Goal: Information Seeking & Learning: Learn about a topic

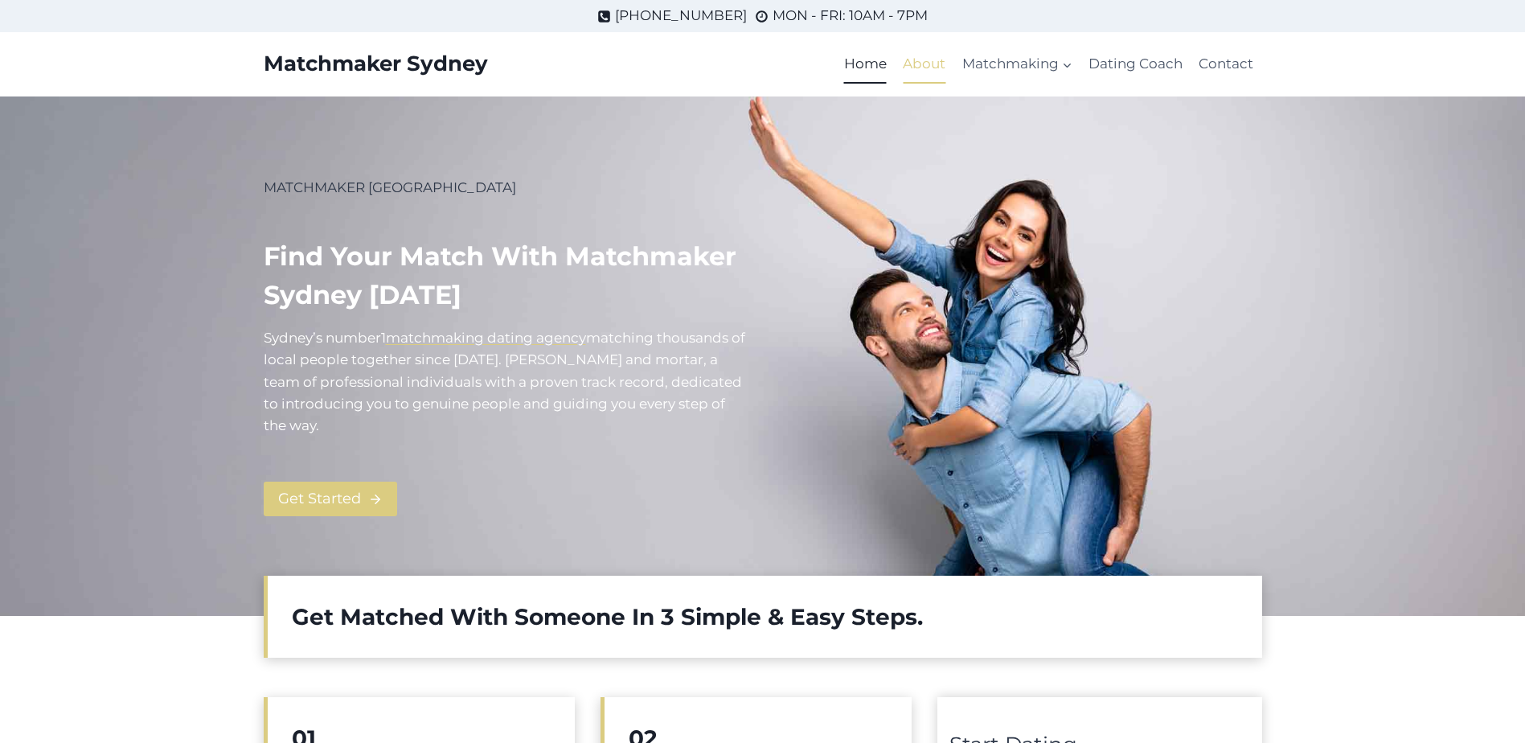
click at [921, 64] on link "About" at bounding box center [924, 64] width 59 height 39
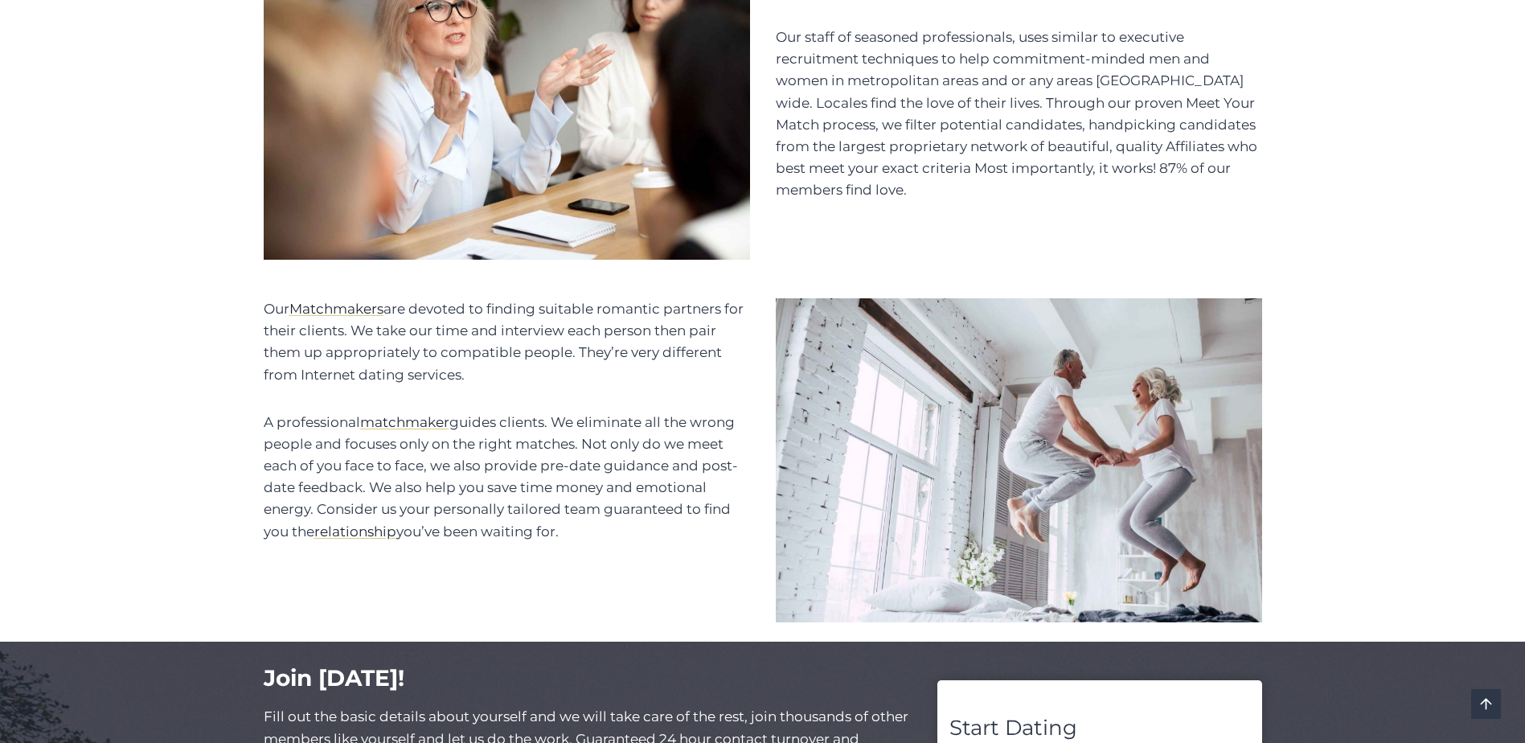
scroll to position [884, 0]
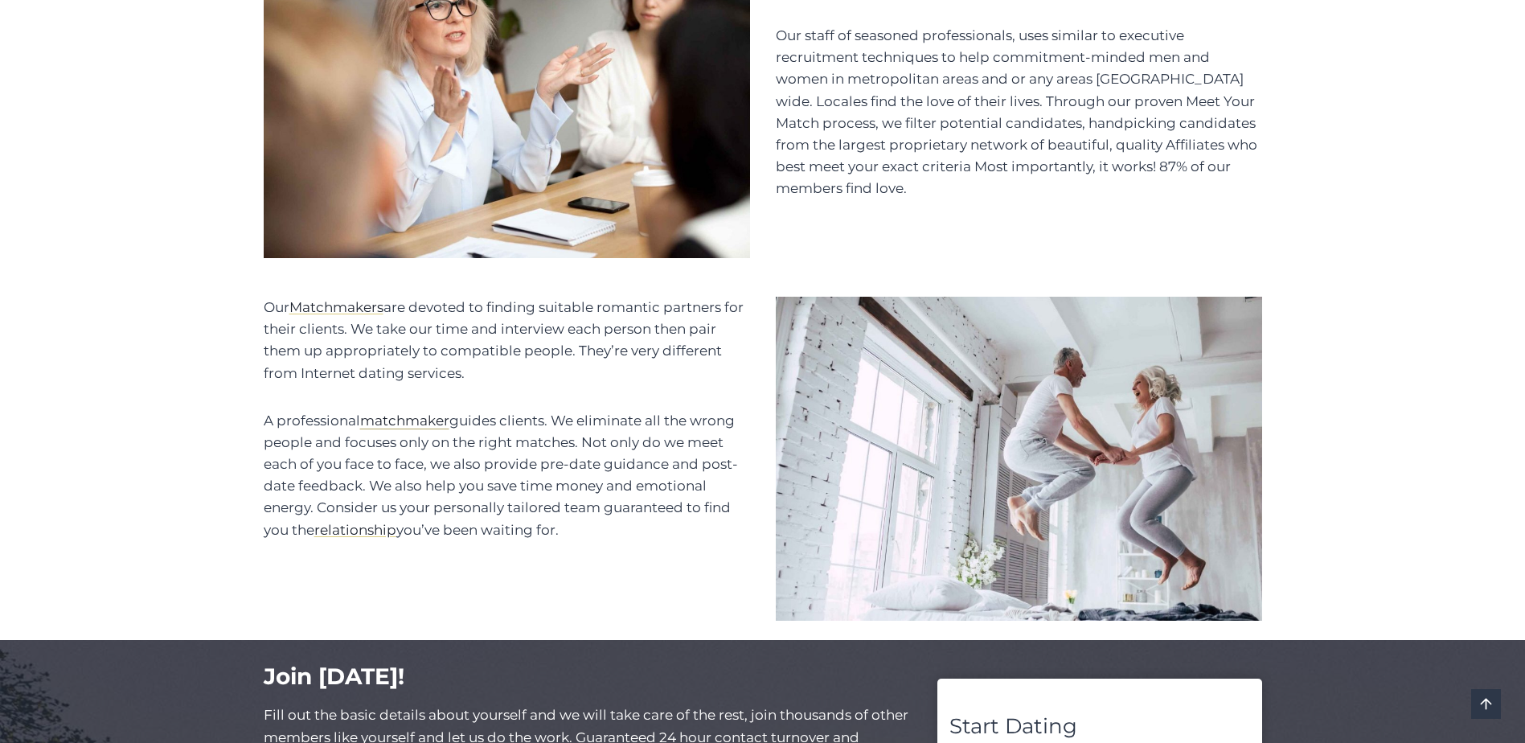
click at [383, 412] on mark "matchmaker" at bounding box center [404, 420] width 89 height 16
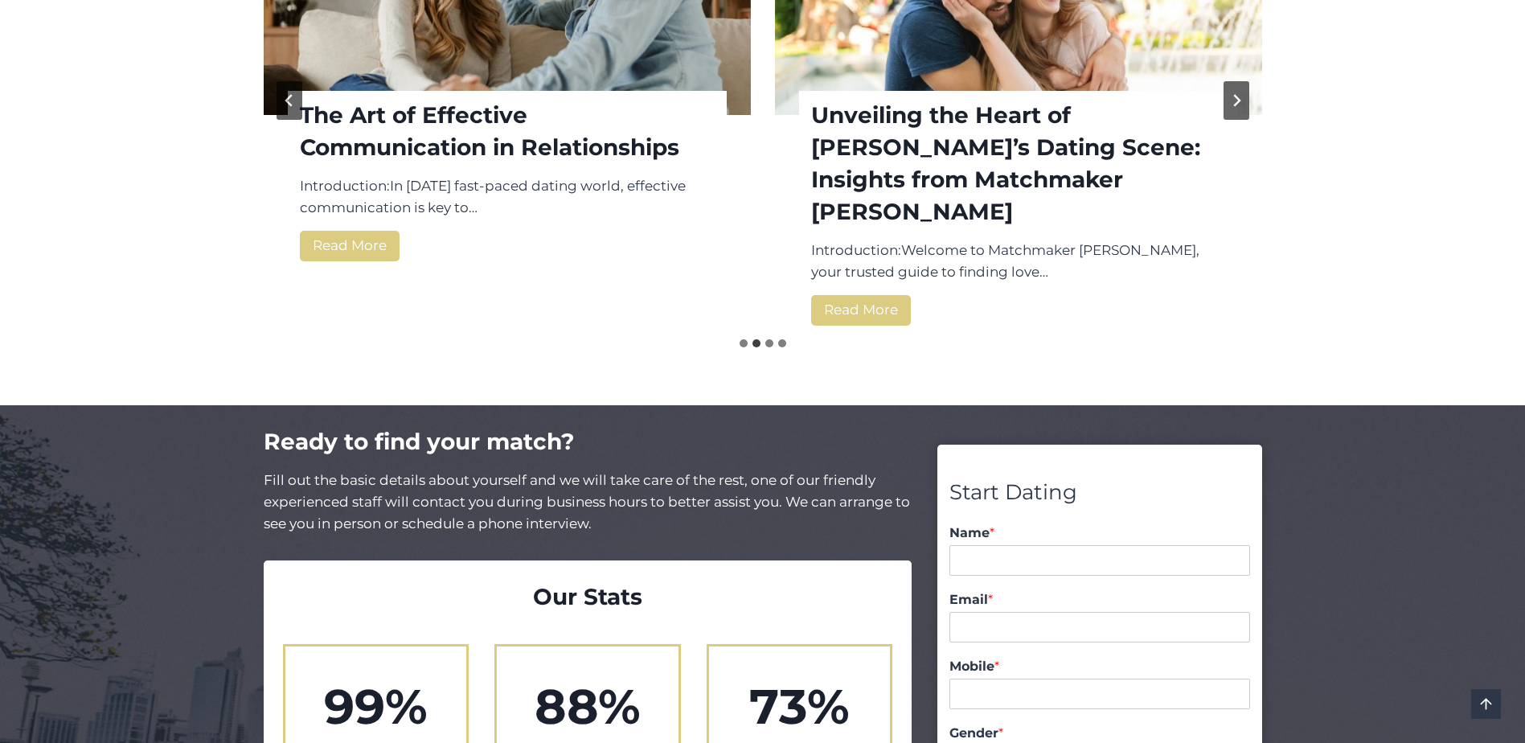
scroll to position [2573, 0]
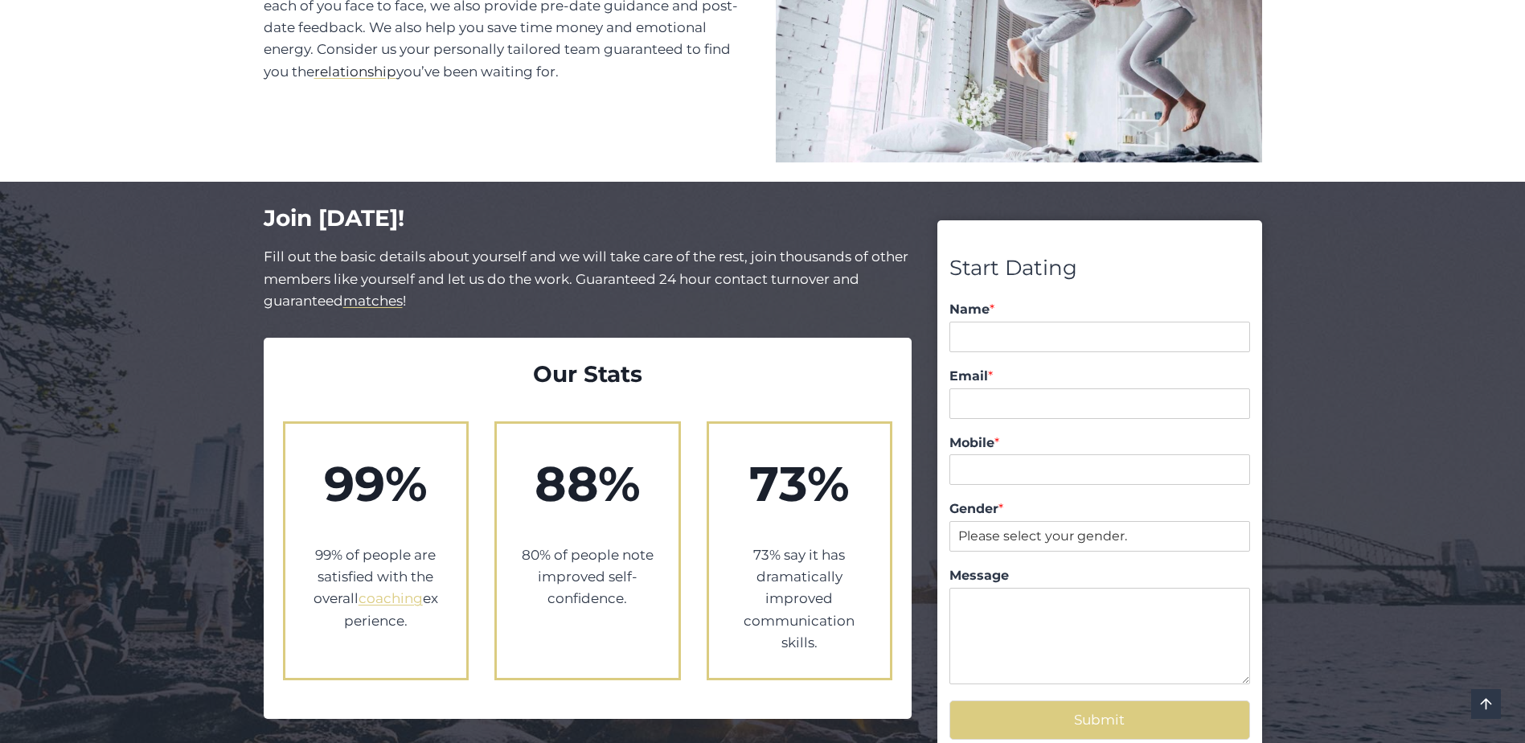
scroll to position [1033, 0]
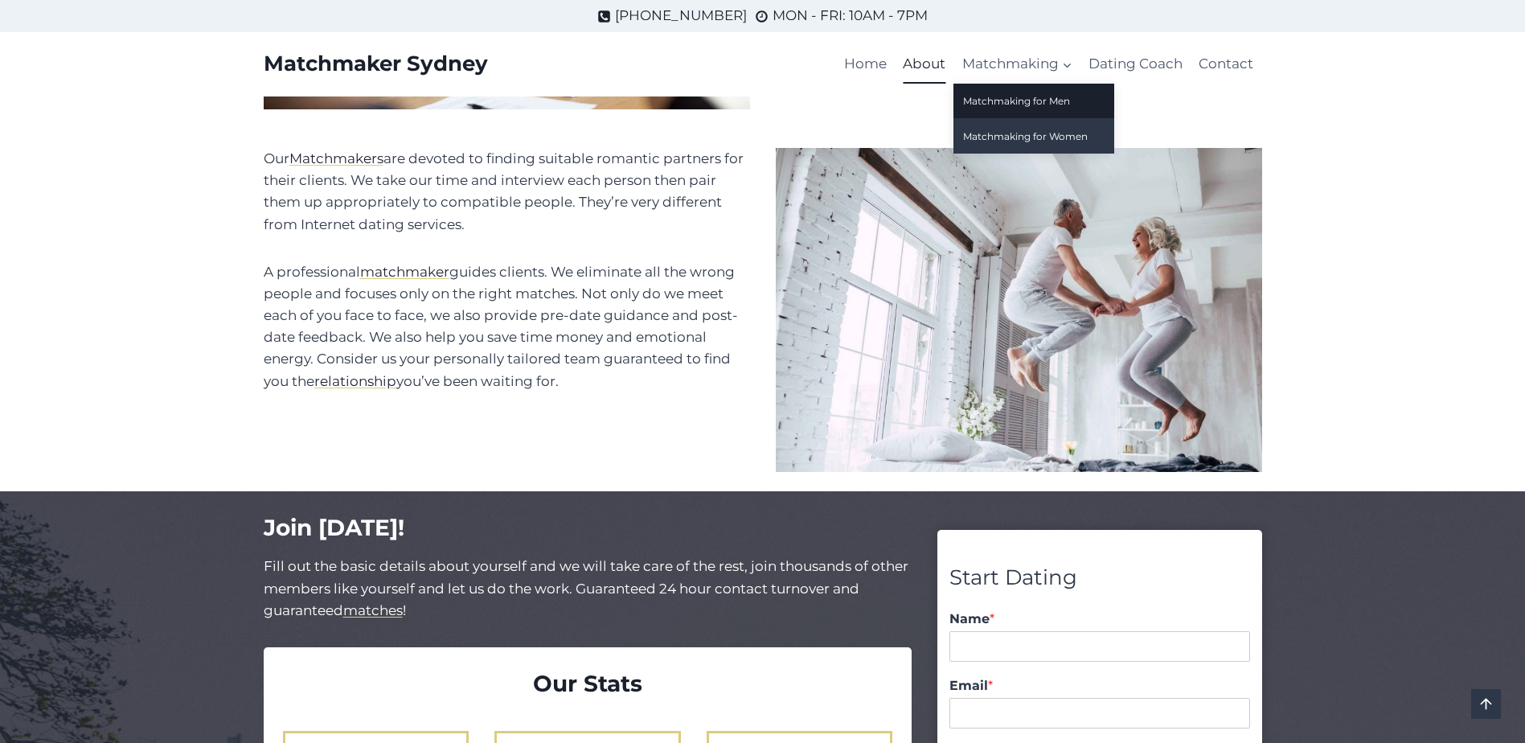
click at [1023, 126] on link "Matchmaking for Women" at bounding box center [1033, 136] width 161 height 35
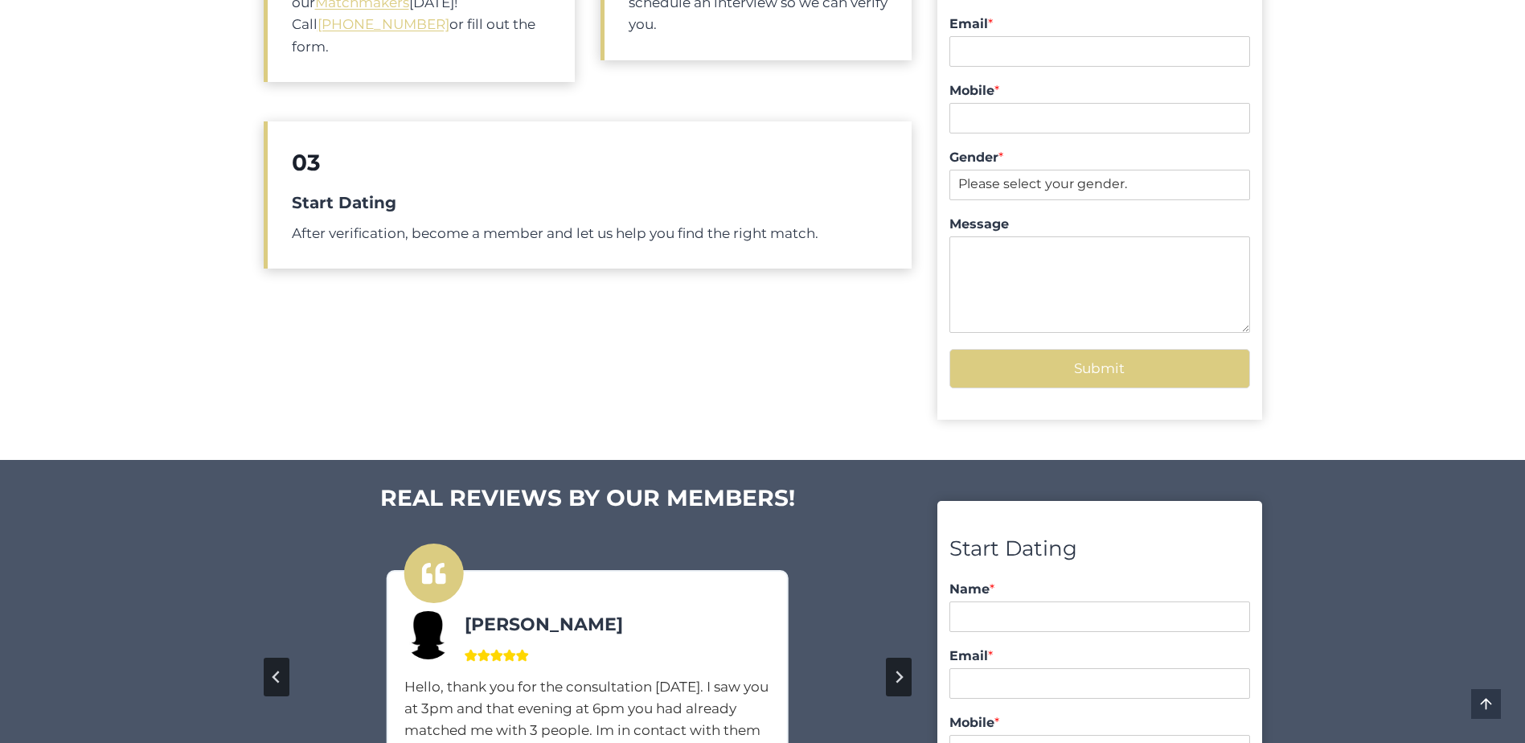
scroll to position [1045, 0]
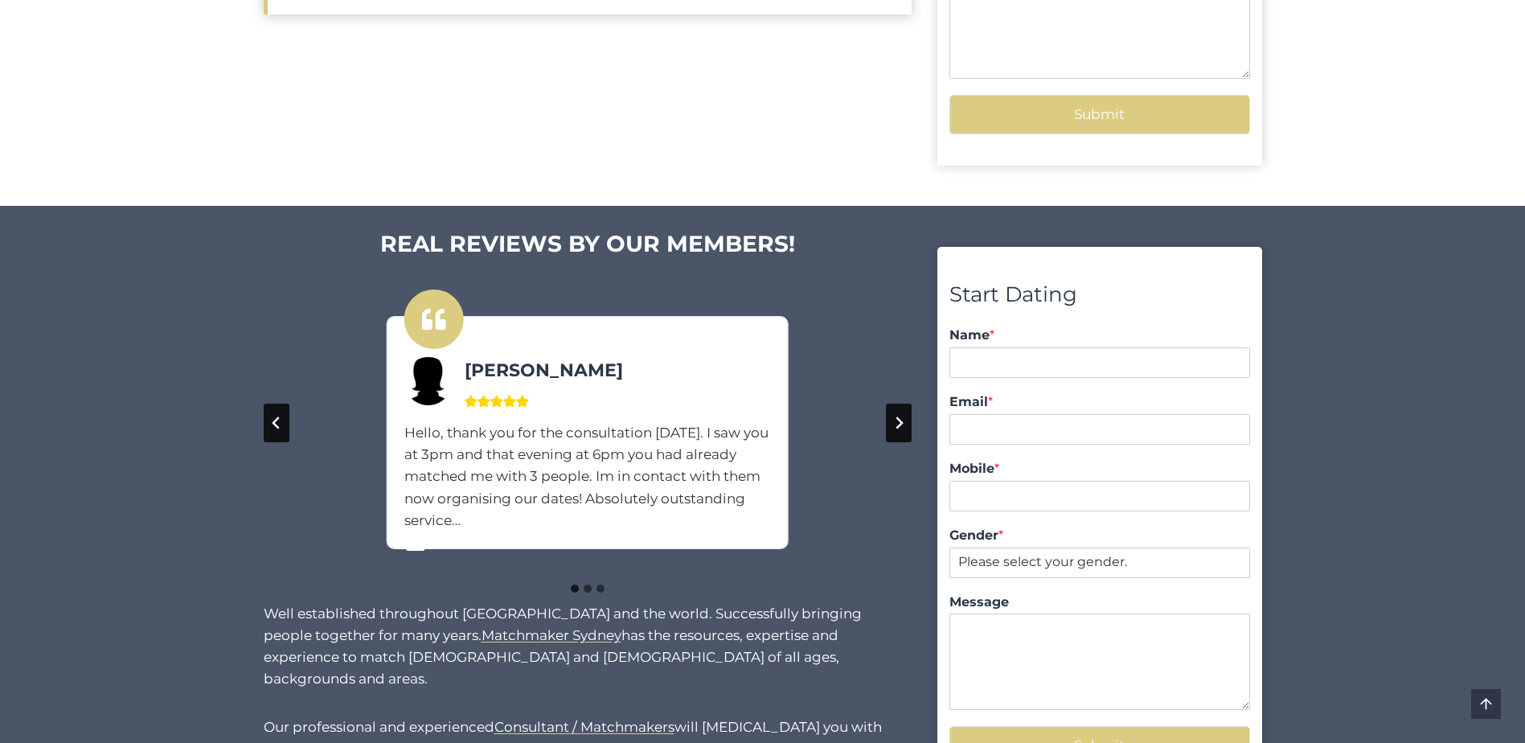
click at [904, 424] on icon "Next slide" at bounding box center [898, 422] width 13 height 13
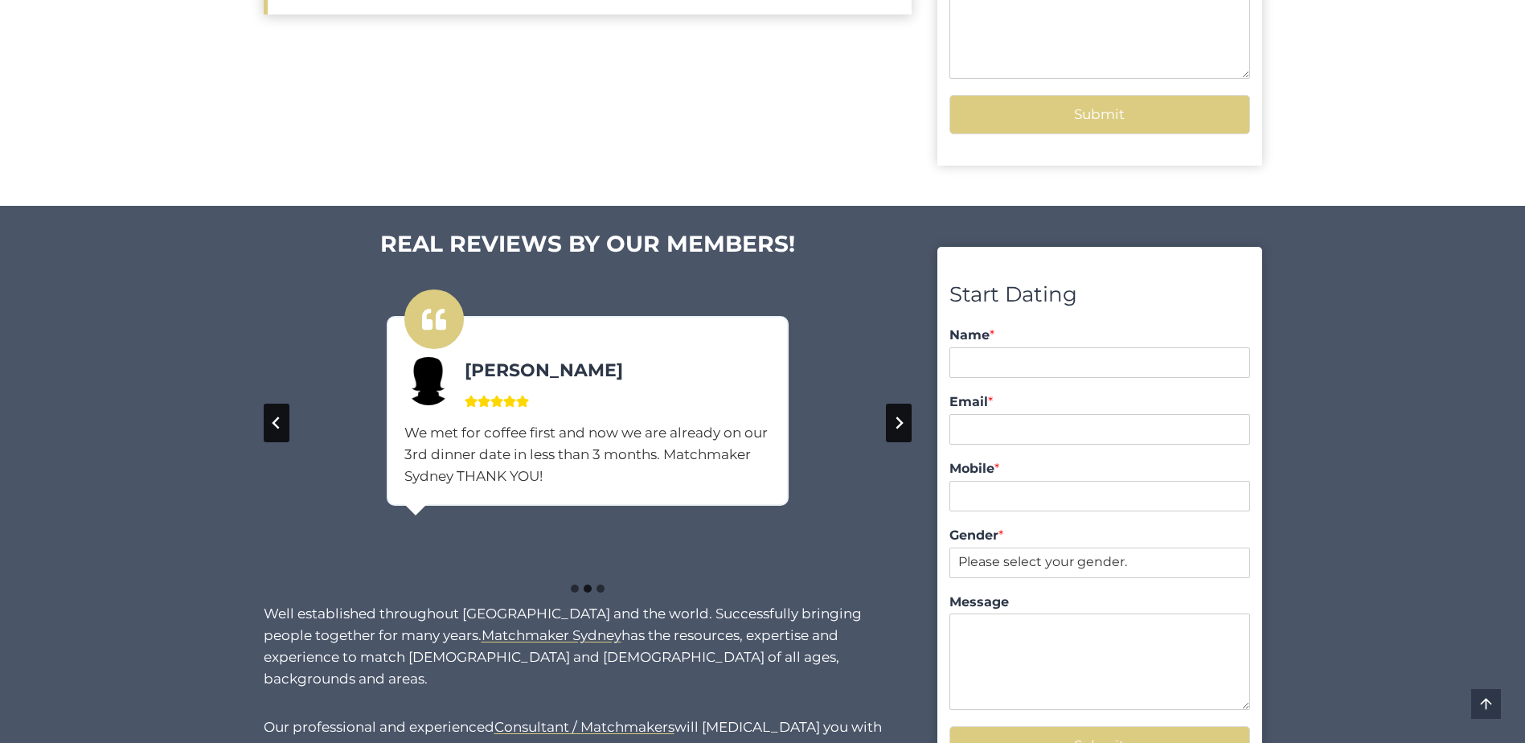
click at [904, 424] on icon "Next slide" at bounding box center [898, 422] width 13 height 13
click at [904, 424] on icon "Go to first slide" at bounding box center [898, 422] width 13 height 13
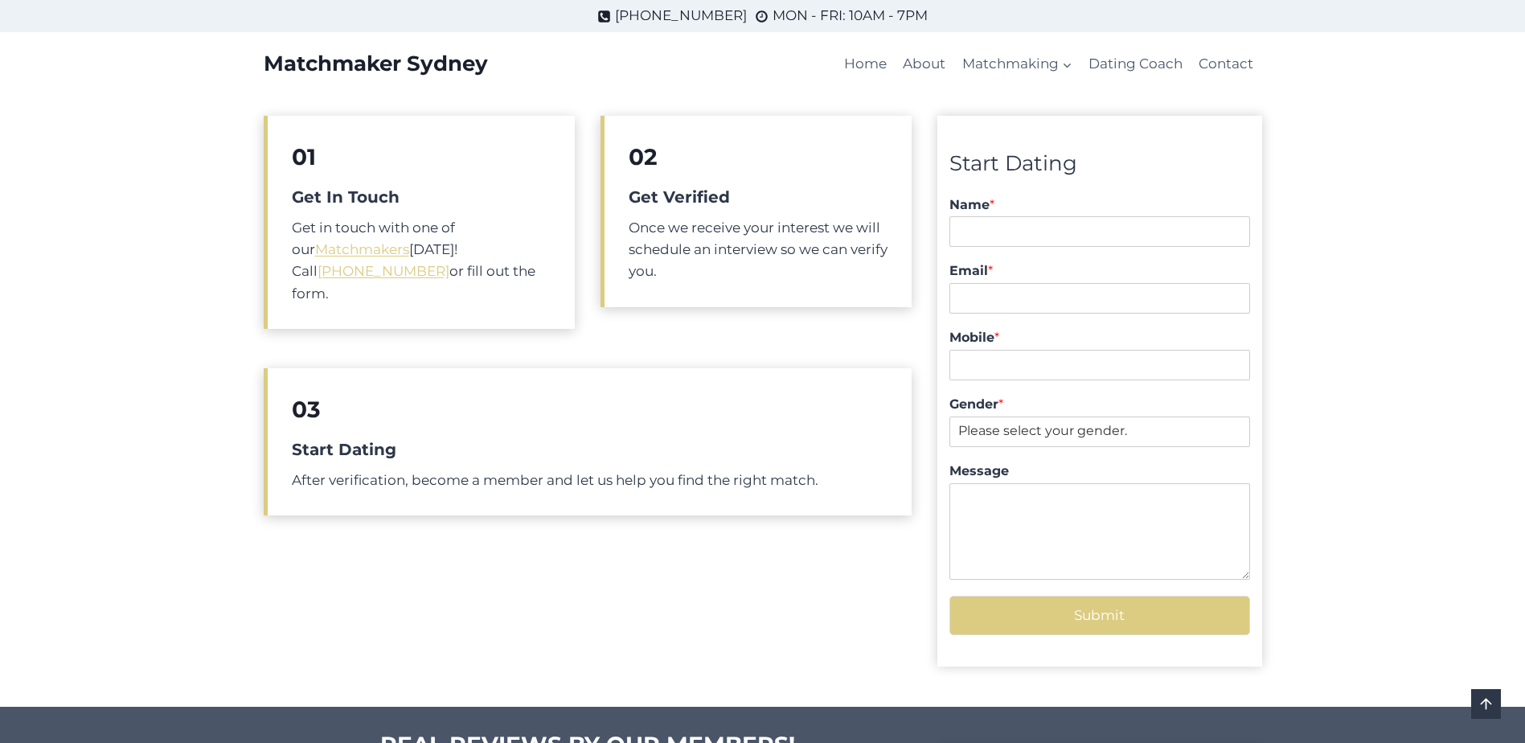
scroll to position [142, 0]
